Goal: Task Accomplishment & Management: Manage account settings

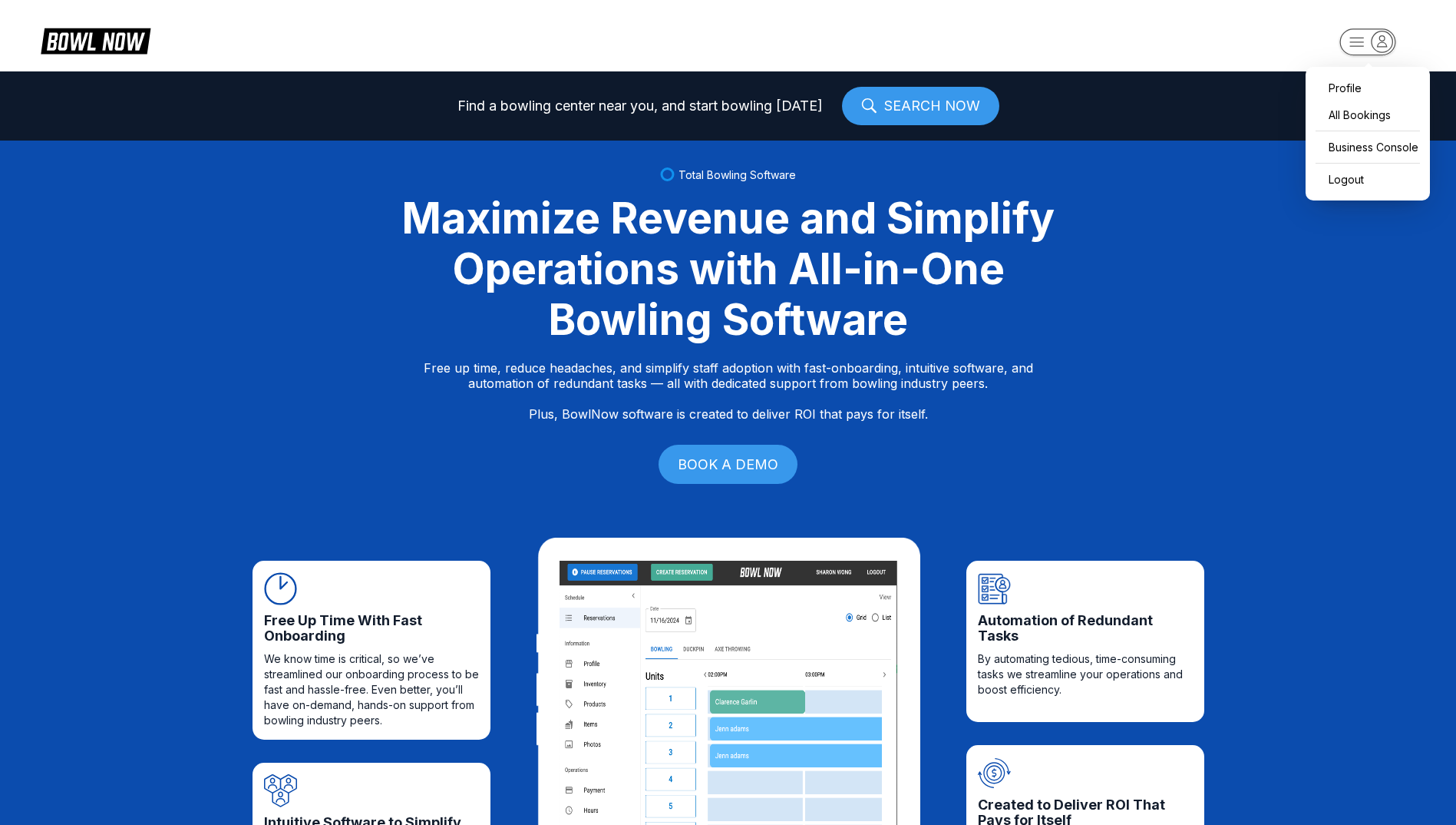
click at [1379, 46] on icon "button" at bounding box center [1383, 41] width 9 height 11
click at [1366, 150] on div "Business Console" at bounding box center [1368, 147] width 109 height 27
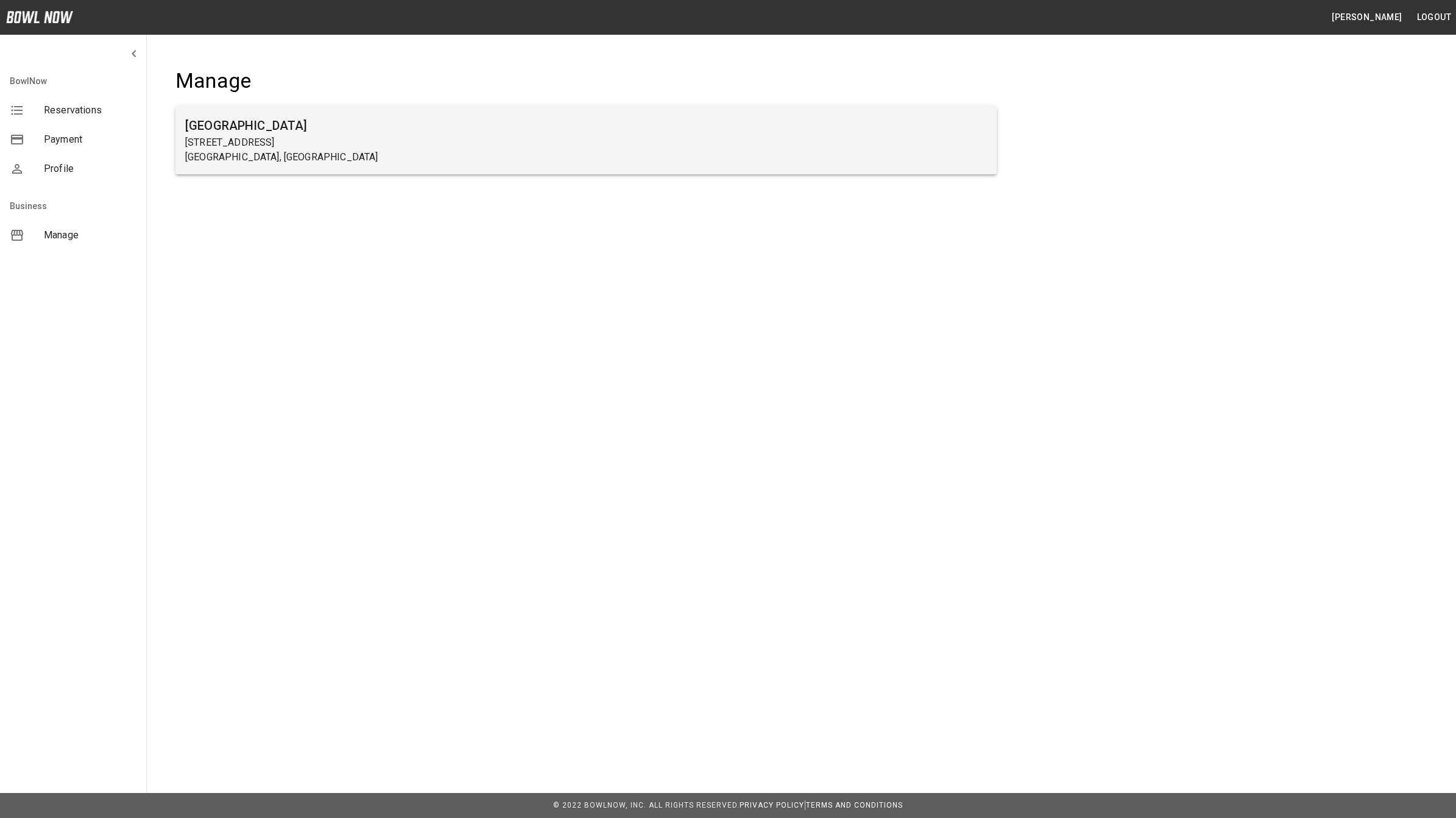
click at [278, 144] on p "[STREET_ADDRESS]" at bounding box center [586, 142] width 802 height 15
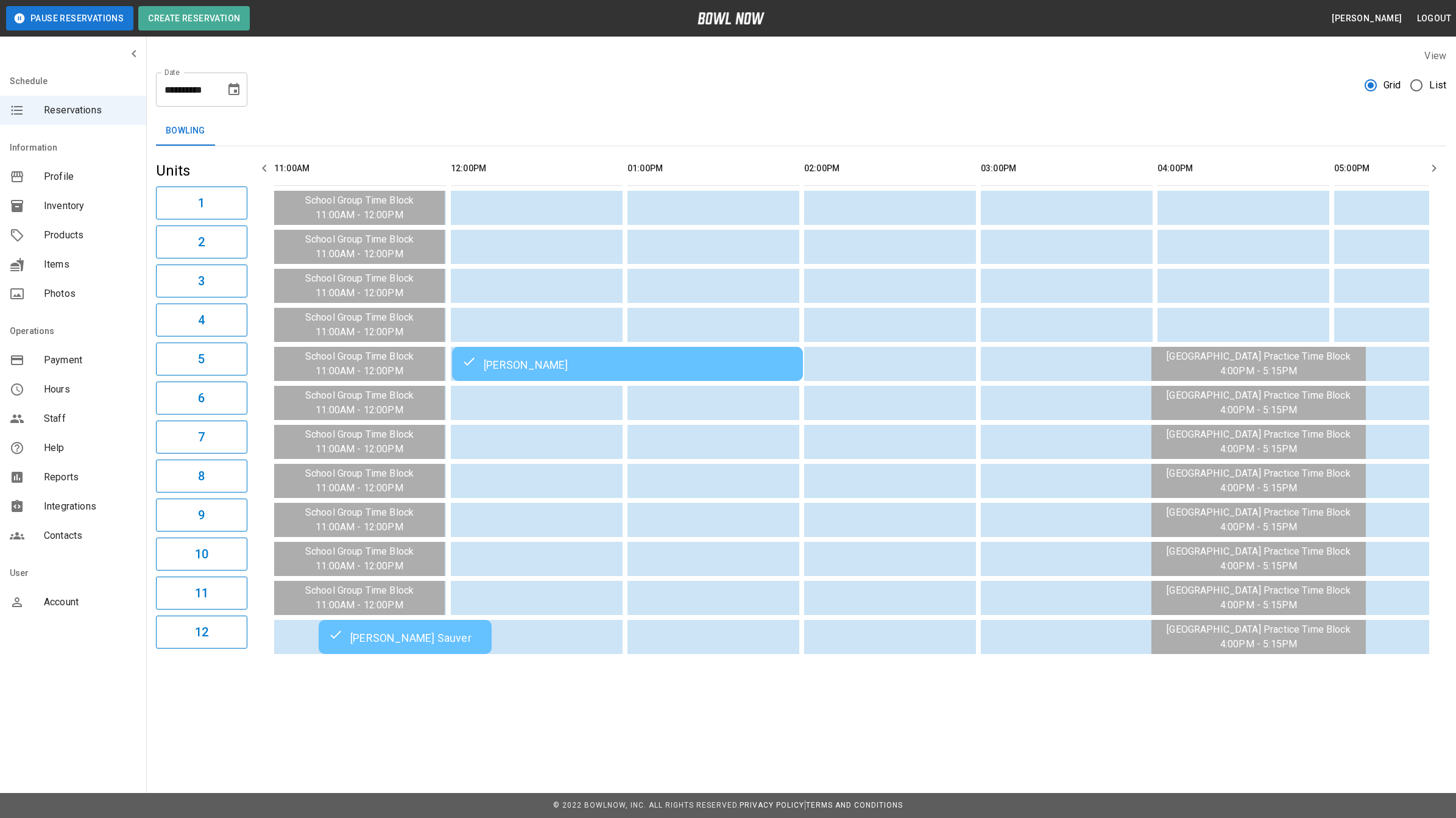
scroll to position [0, 964]
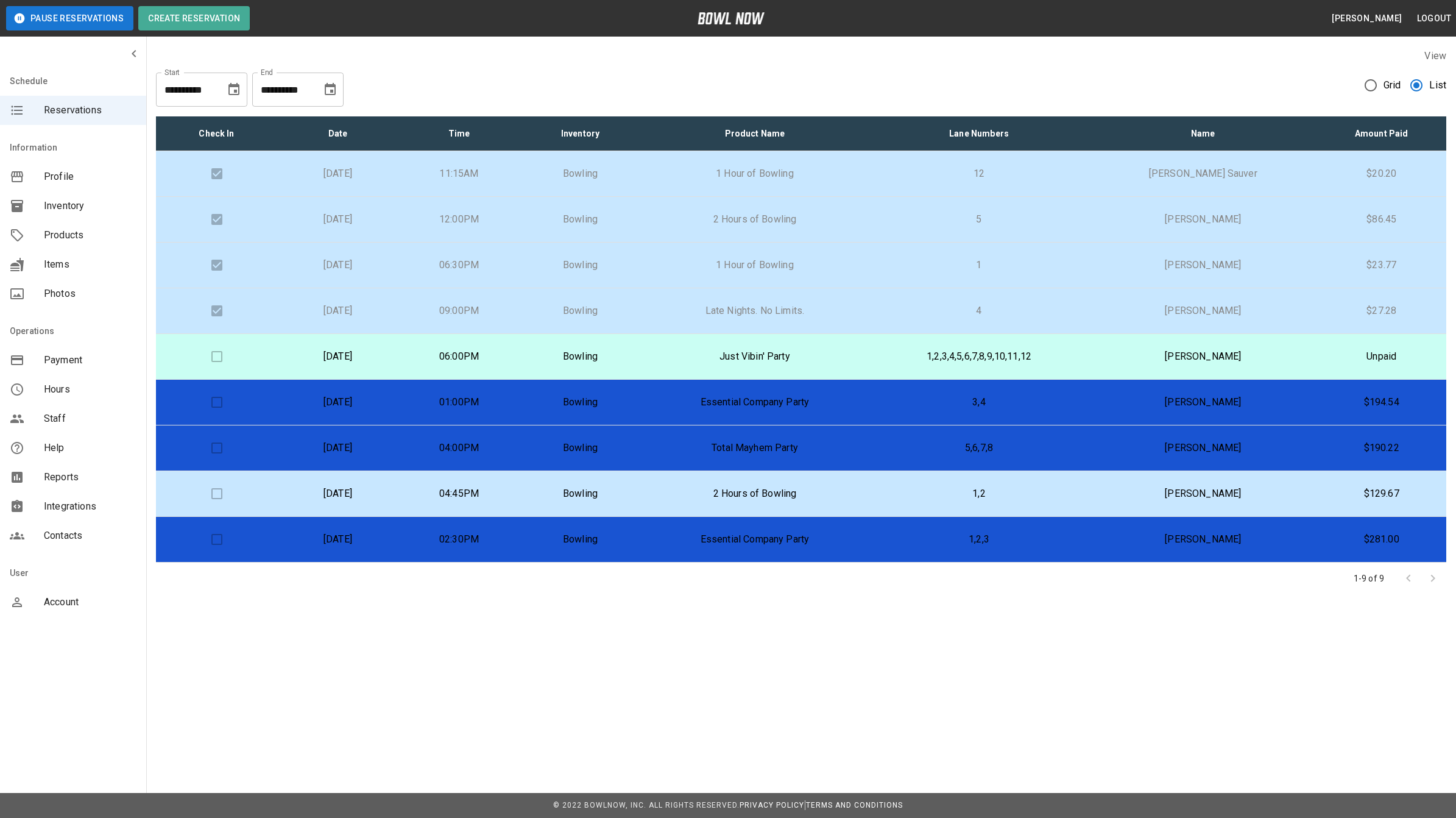
click at [352, 450] on p "[DATE]" at bounding box center [338, 448] width 102 height 15
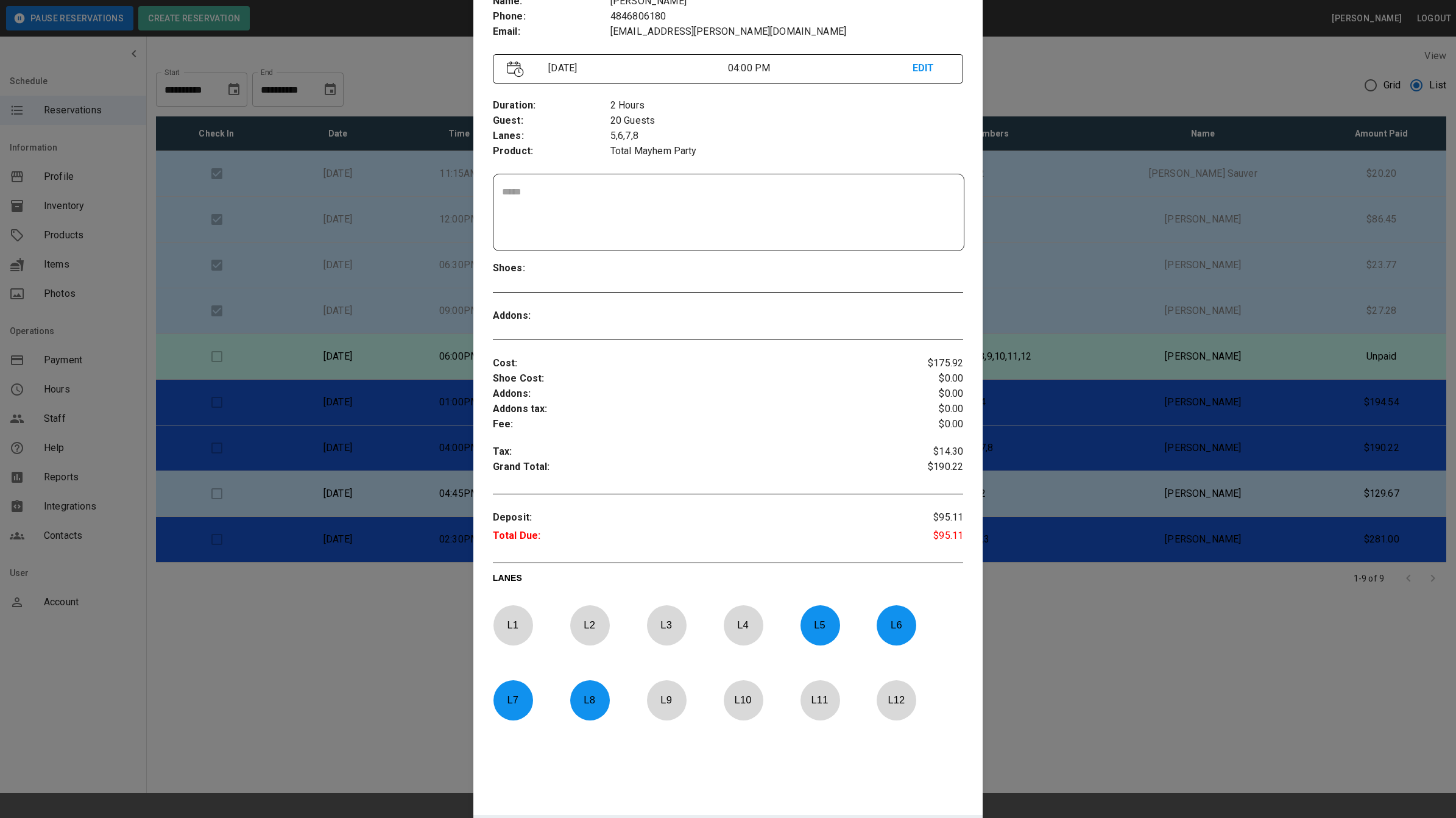
scroll to position [152, 0]
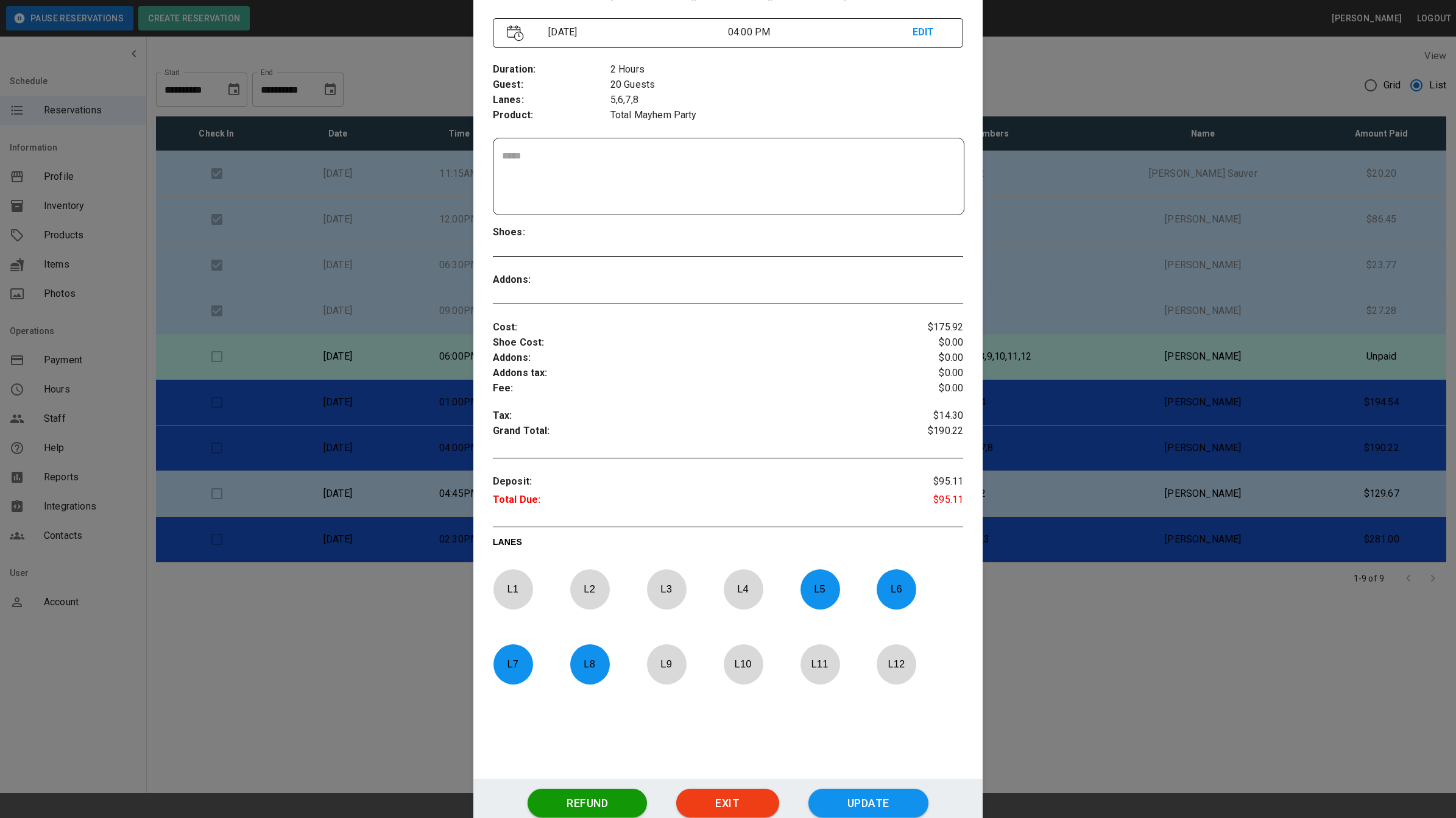
click at [625, 146] on div "​" at bounding box center [729, 176] width 471 height 76
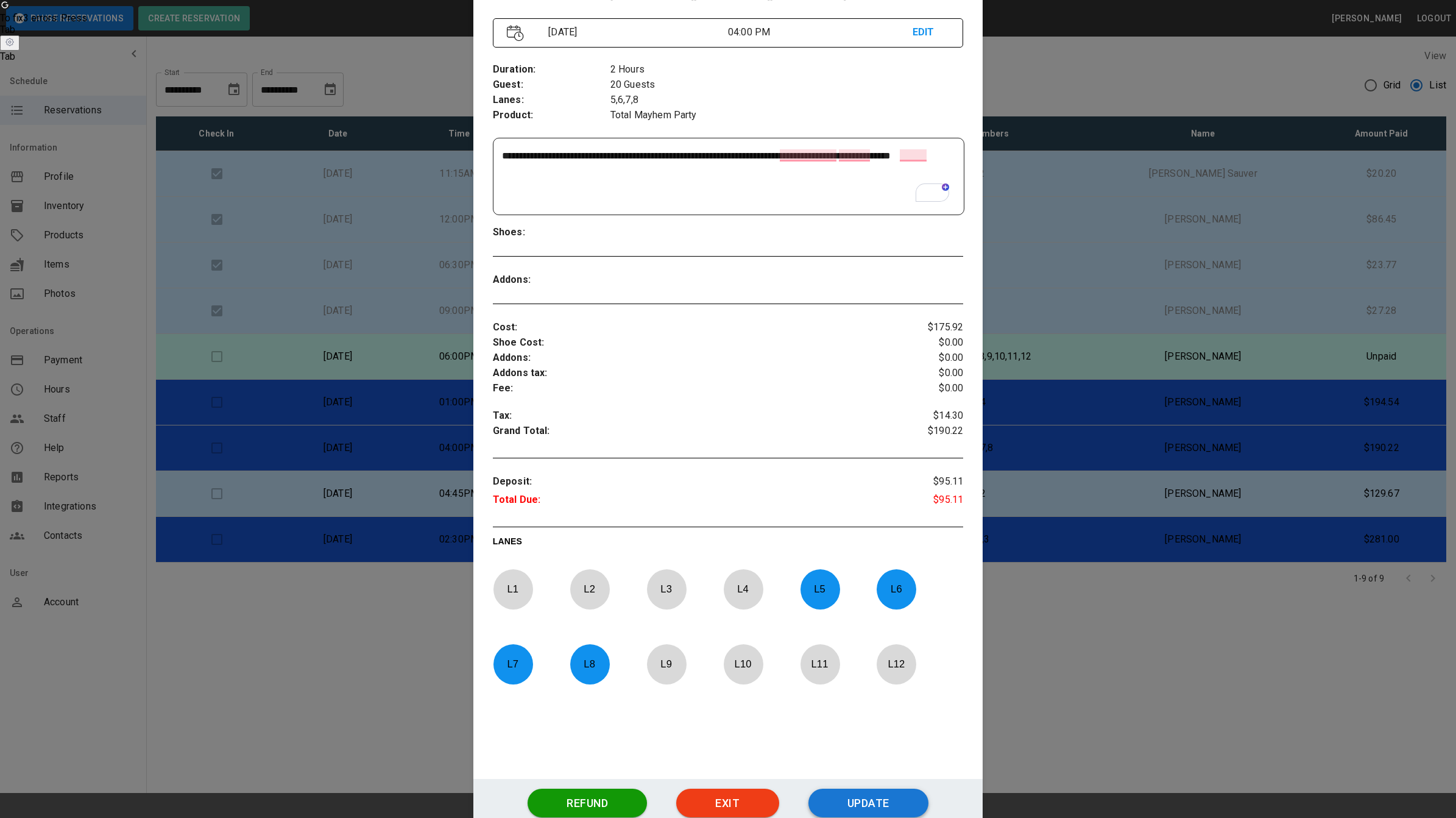
type textarea "**********"
click at [885, 797] on button "Update" at bounding box center [868, 803] width 120 height 29
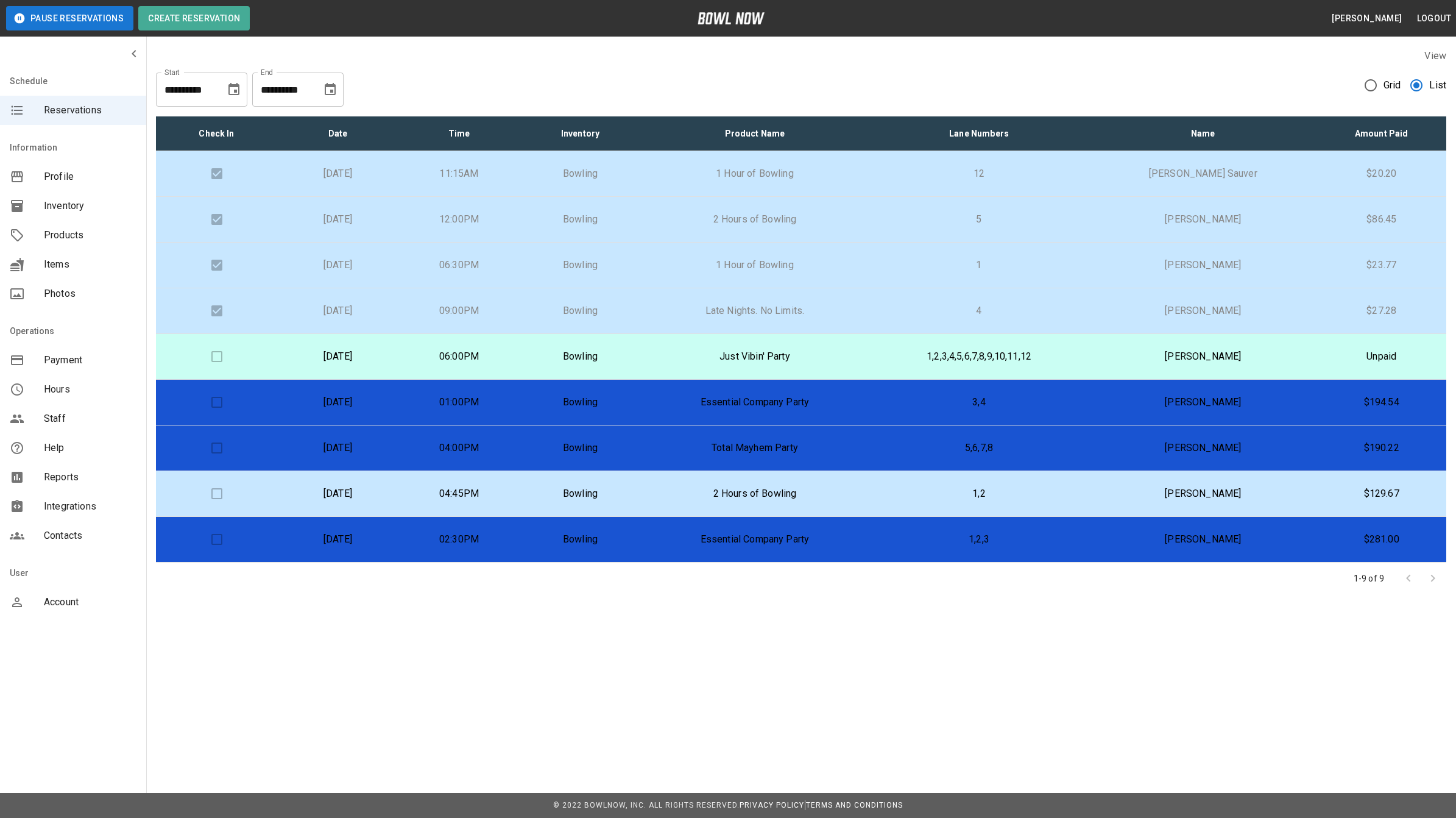
click at [69, 106] on span "Reservations" at bounding box center [90, 111] width 93 height 15
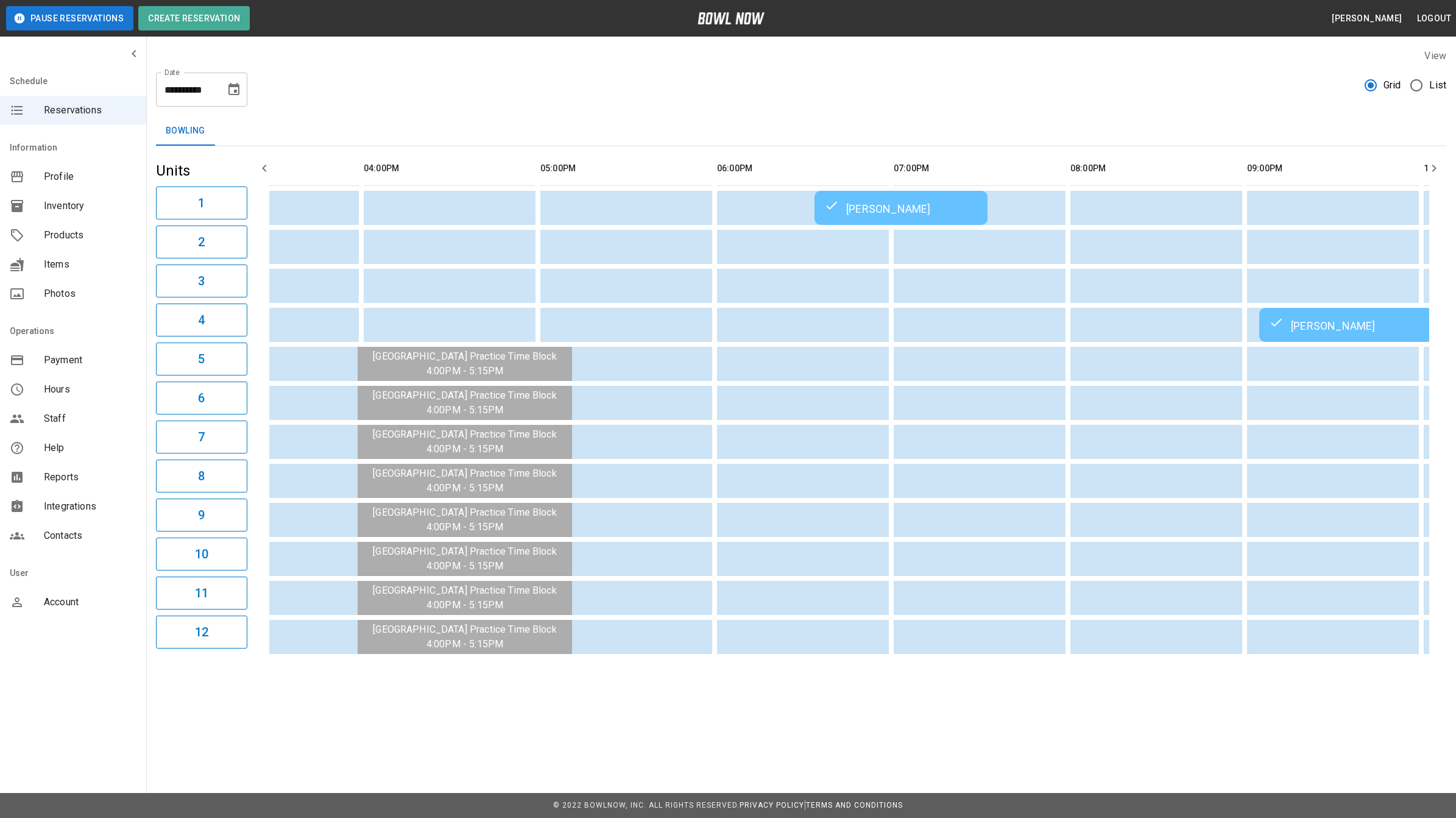
scroll to position [0, 935]
